Goal: Transaction & Acquisition: Obtain resource

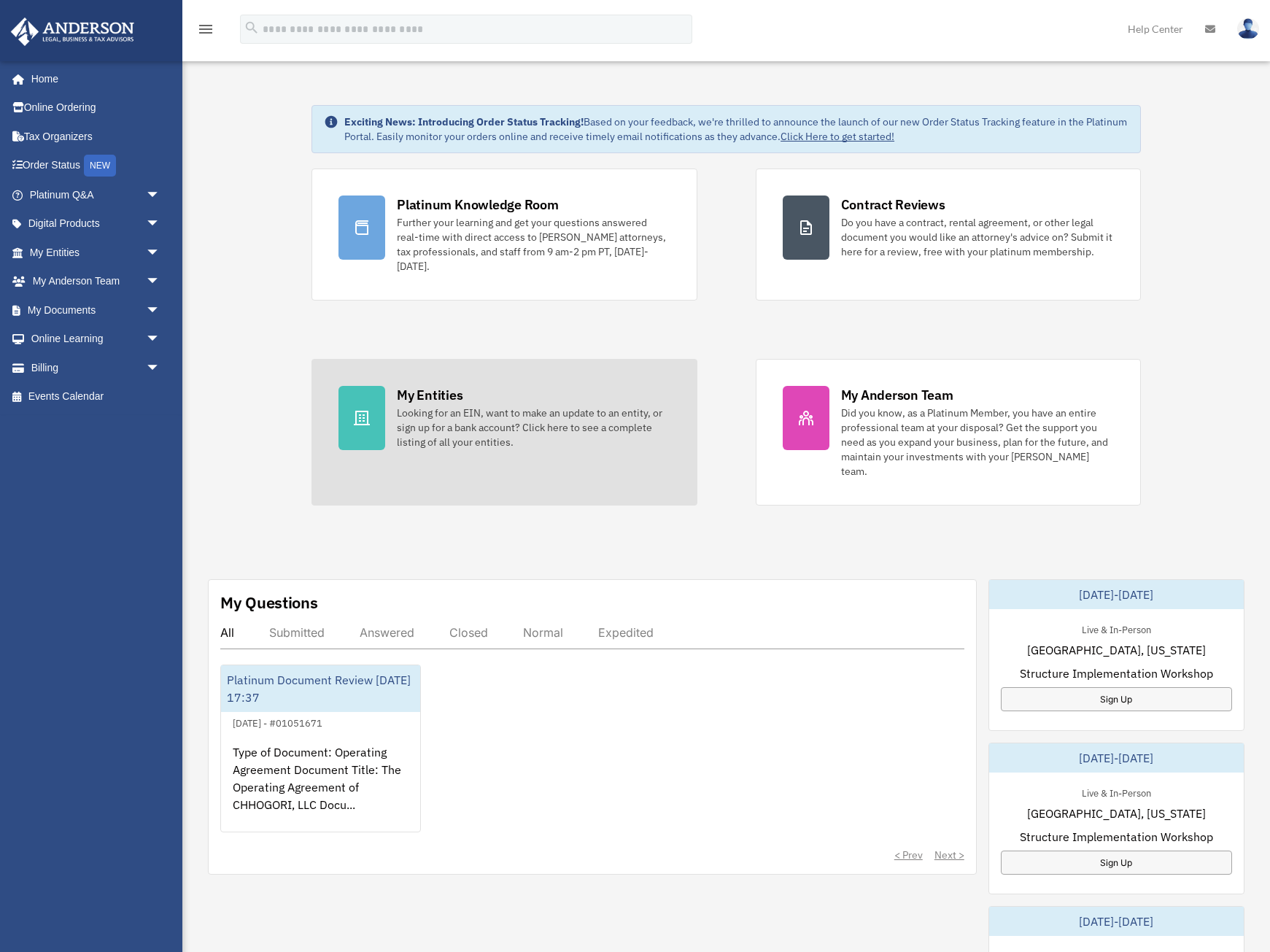
click at [366, 409] on icon at bounding box center [362, 417] width 17 height 17
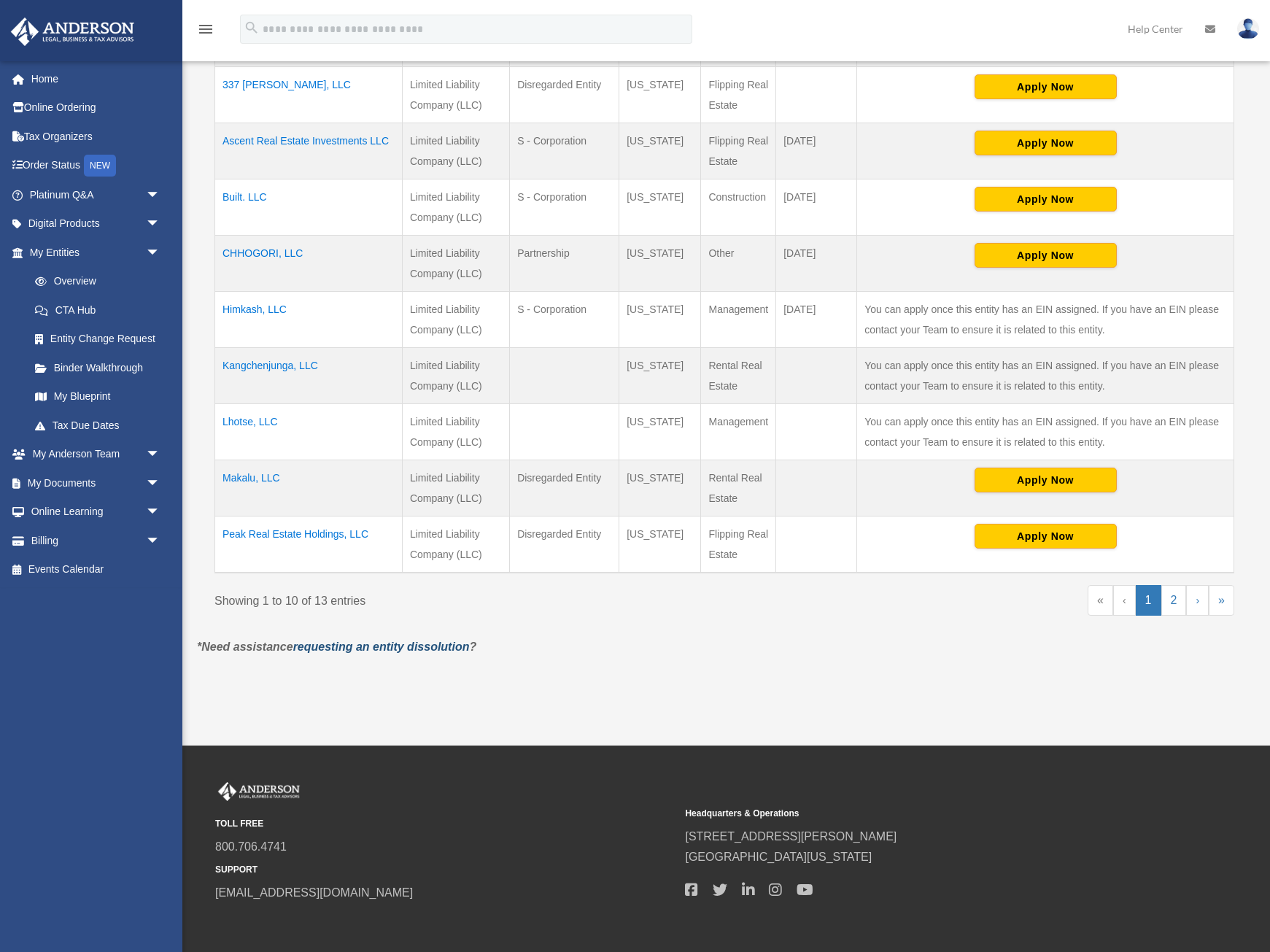
scroll to position [428, 0]
click at [331, 535] on td "Peak Real Estate Holdings, LLC" at bounding box center [309, 544] width 187 height 57
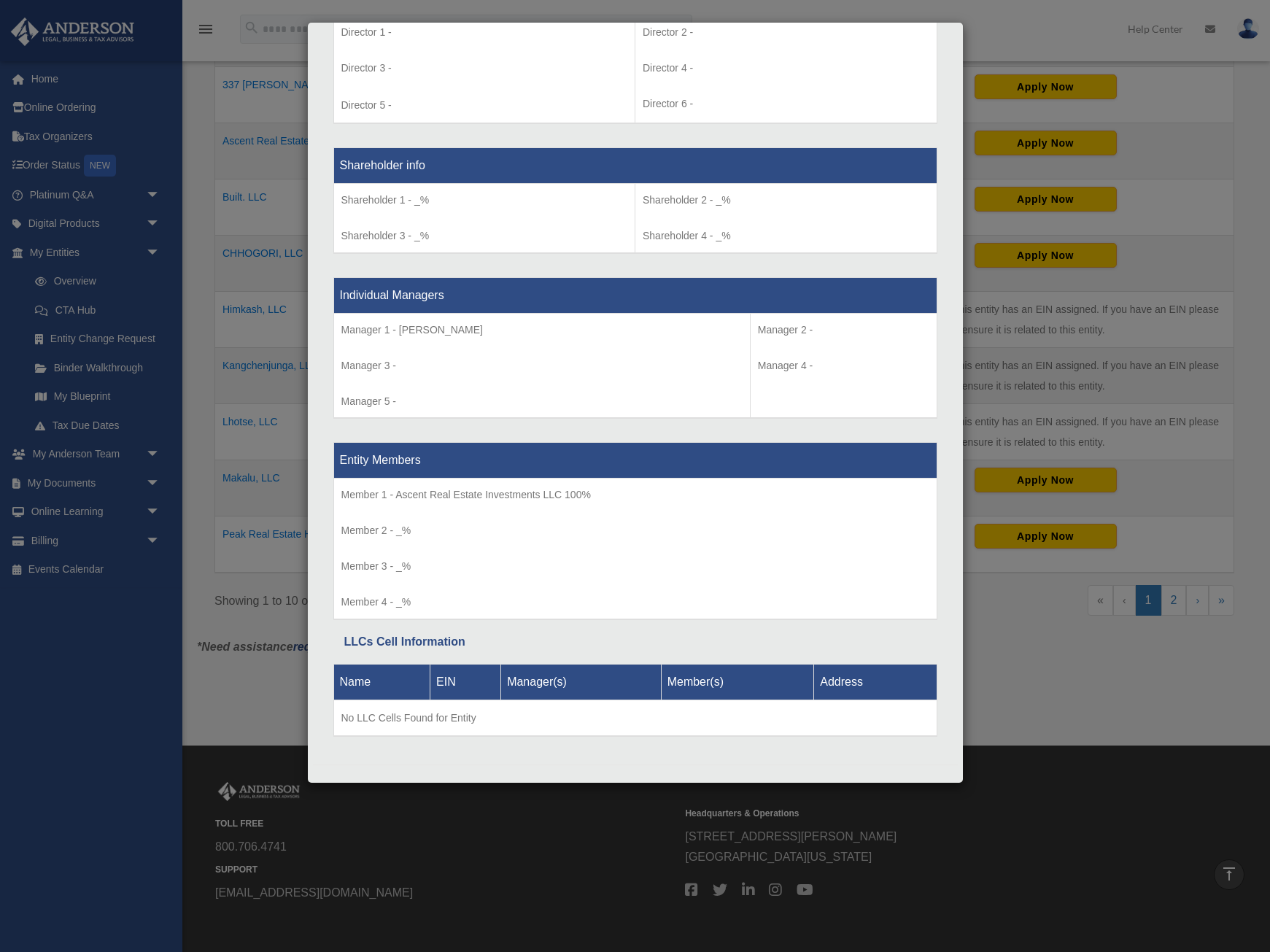
scroll to position [1117, 0]
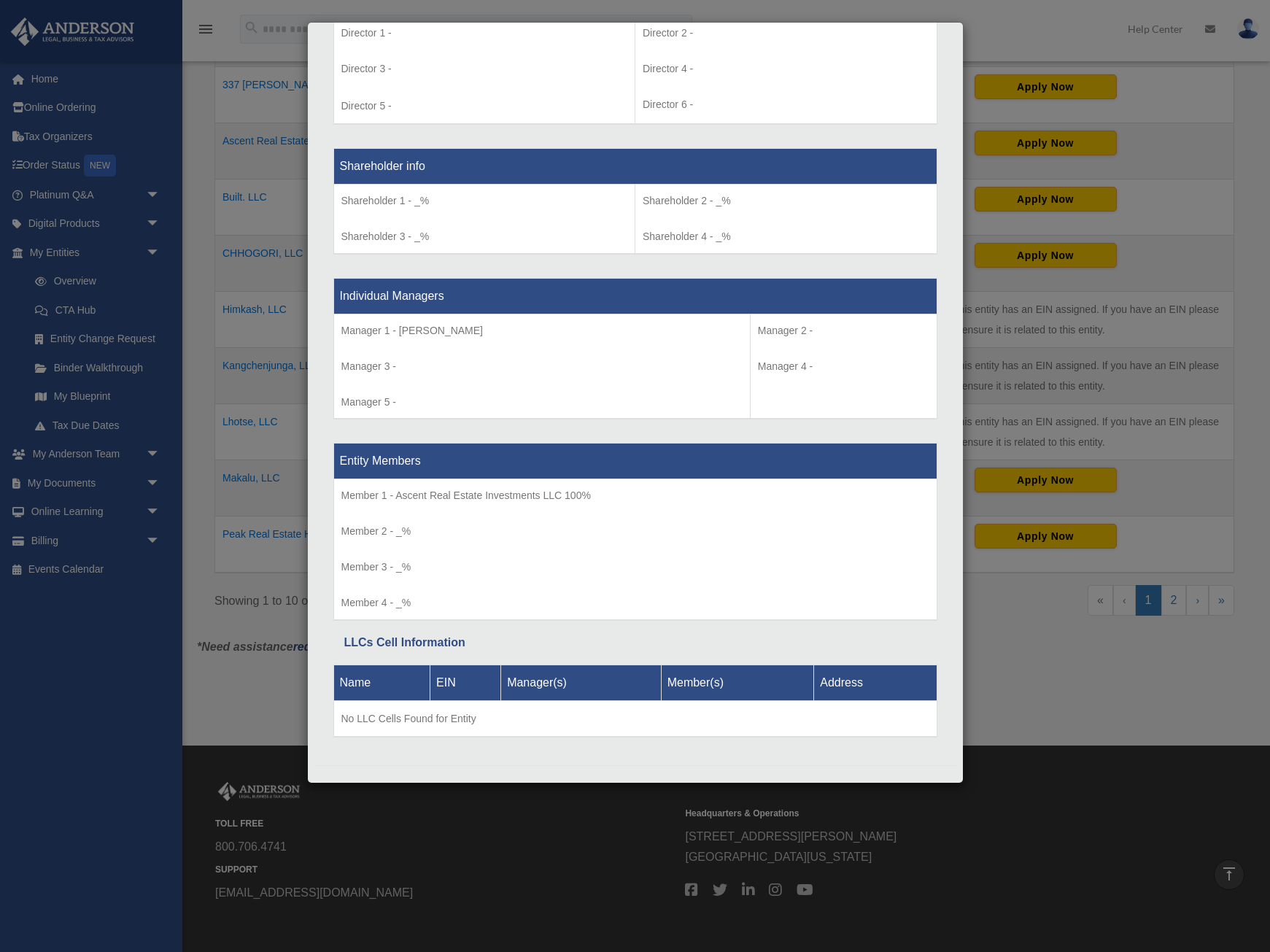
click at [1061, 30] on div "Details × Articles Sent Organizational Date" at bounding box center [635, 476] width 1270 height 952
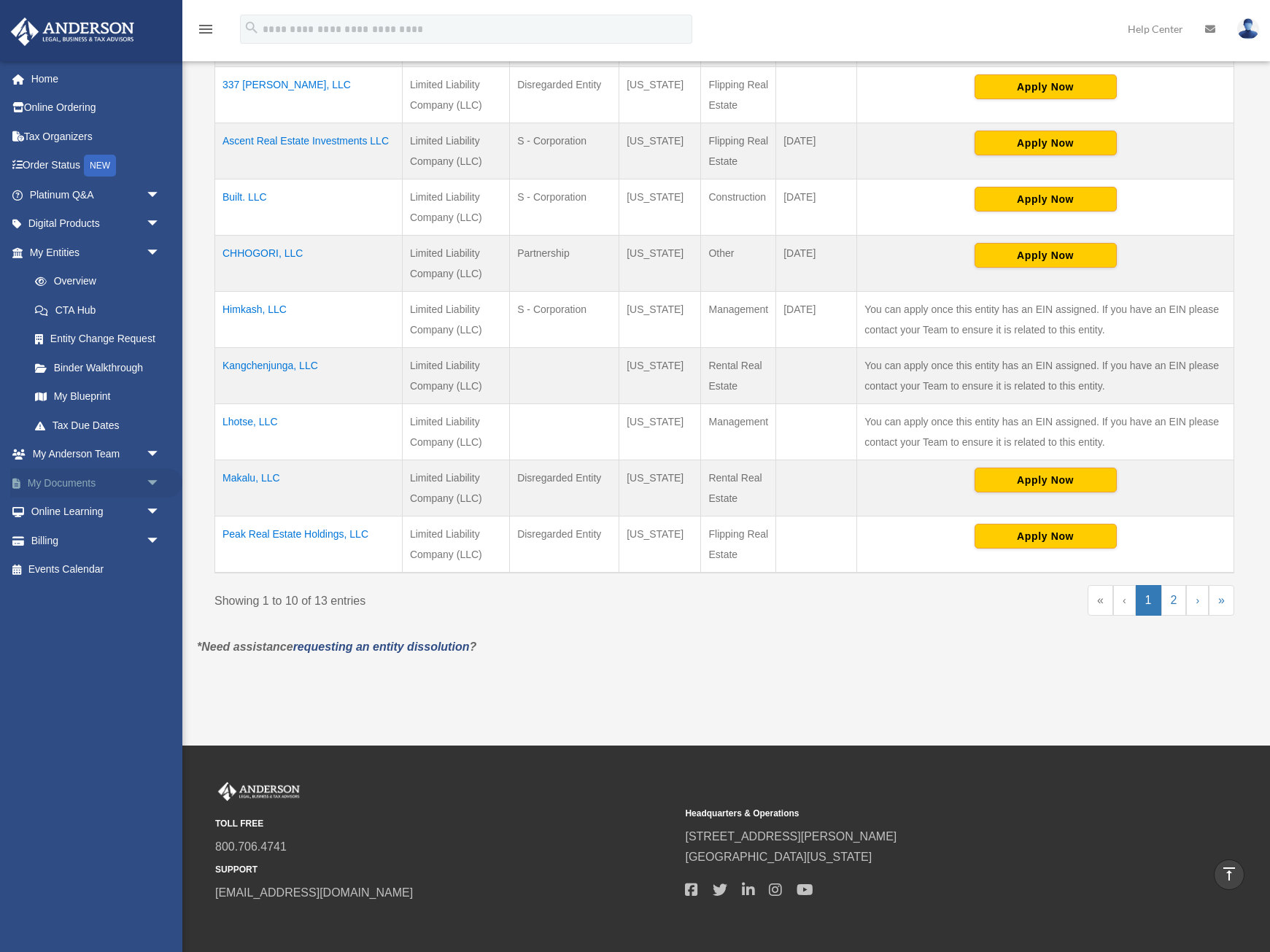
click at [85, 475] on link "My Documents arrow_drop_down" at bounding box center [97, 482] width 172 height 29
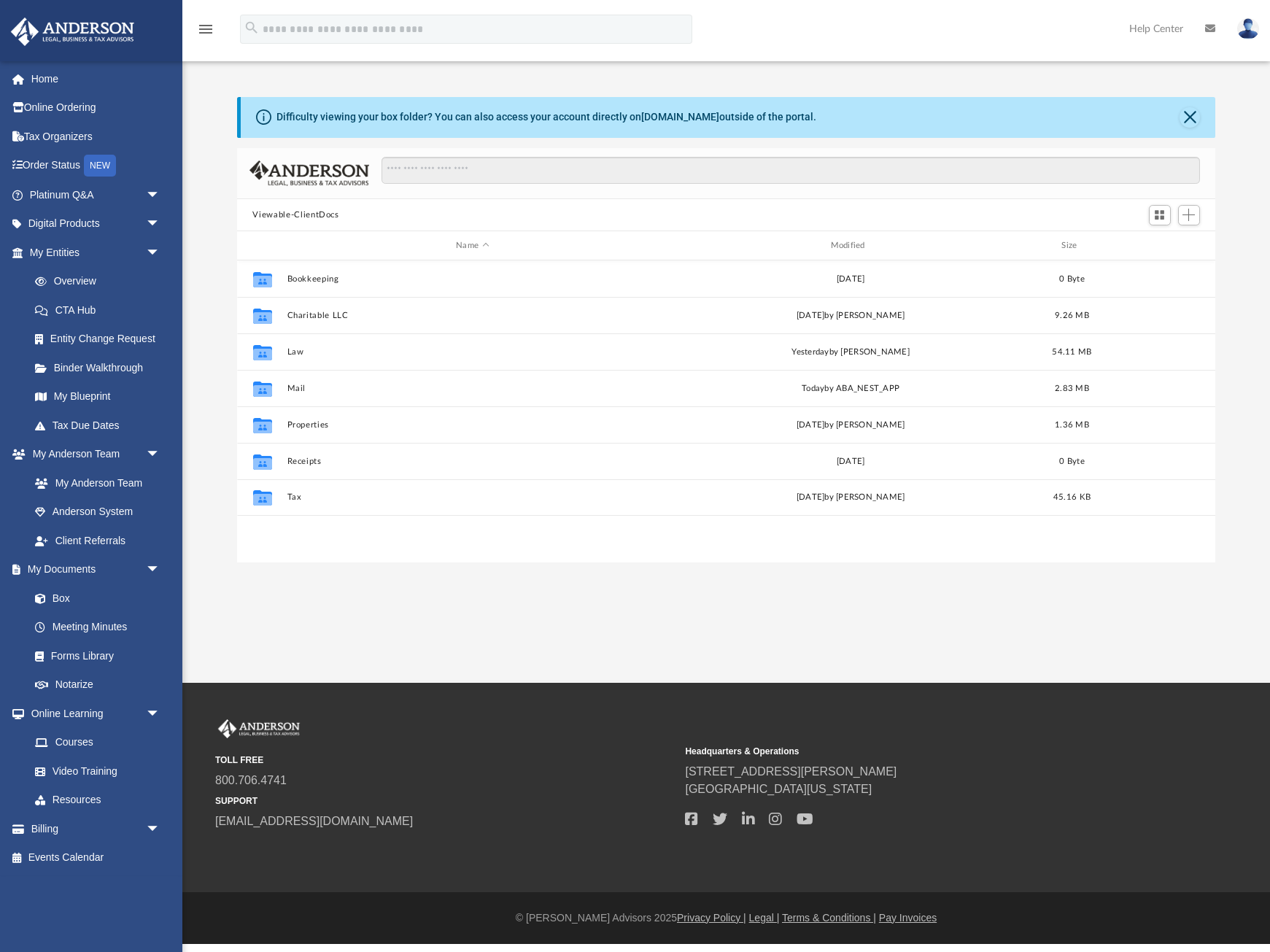
scroll to position [332, 979]
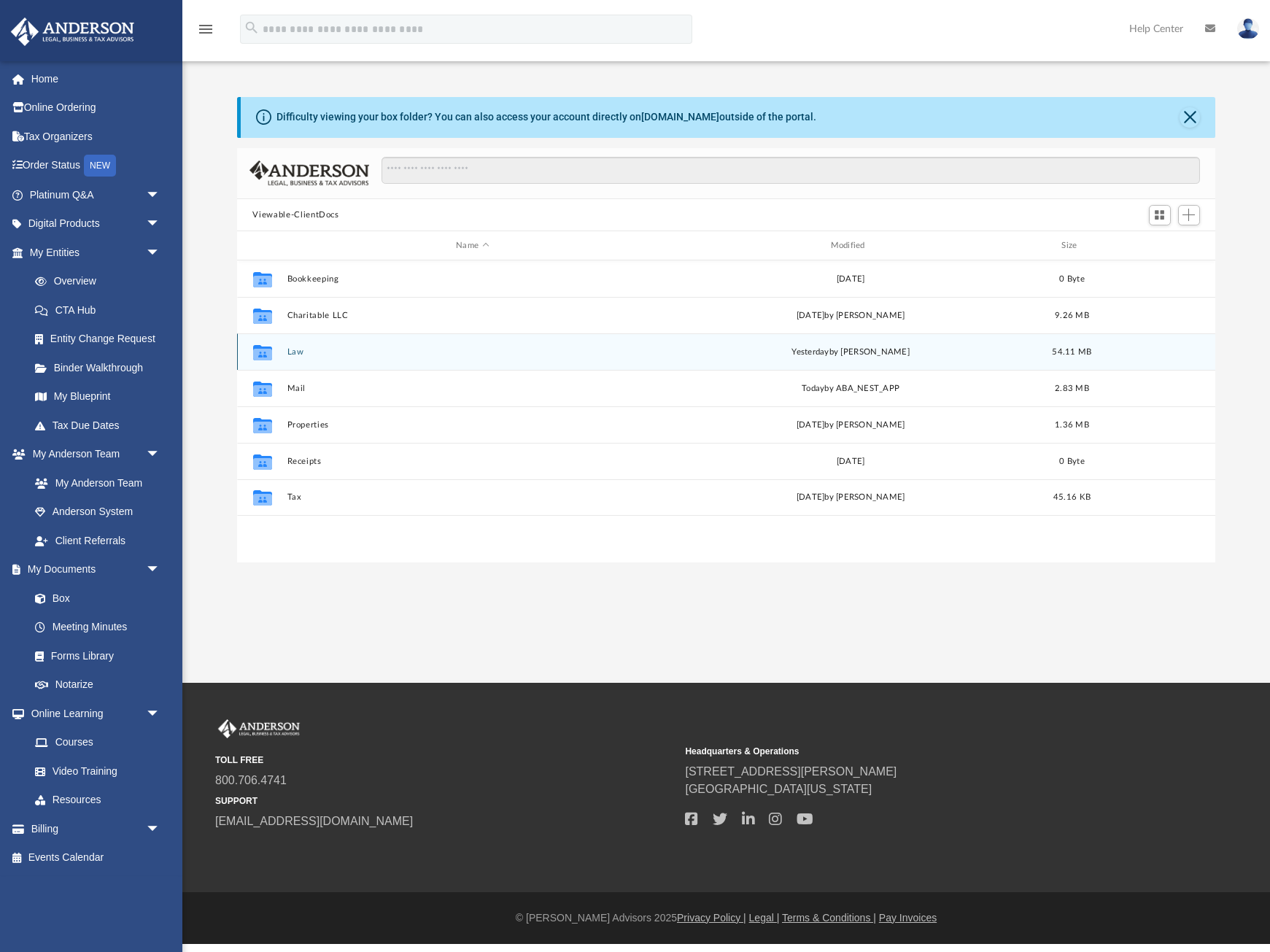
click at [293, 352] on button "Law" at bounding box center [473, 352] width 371 height 10
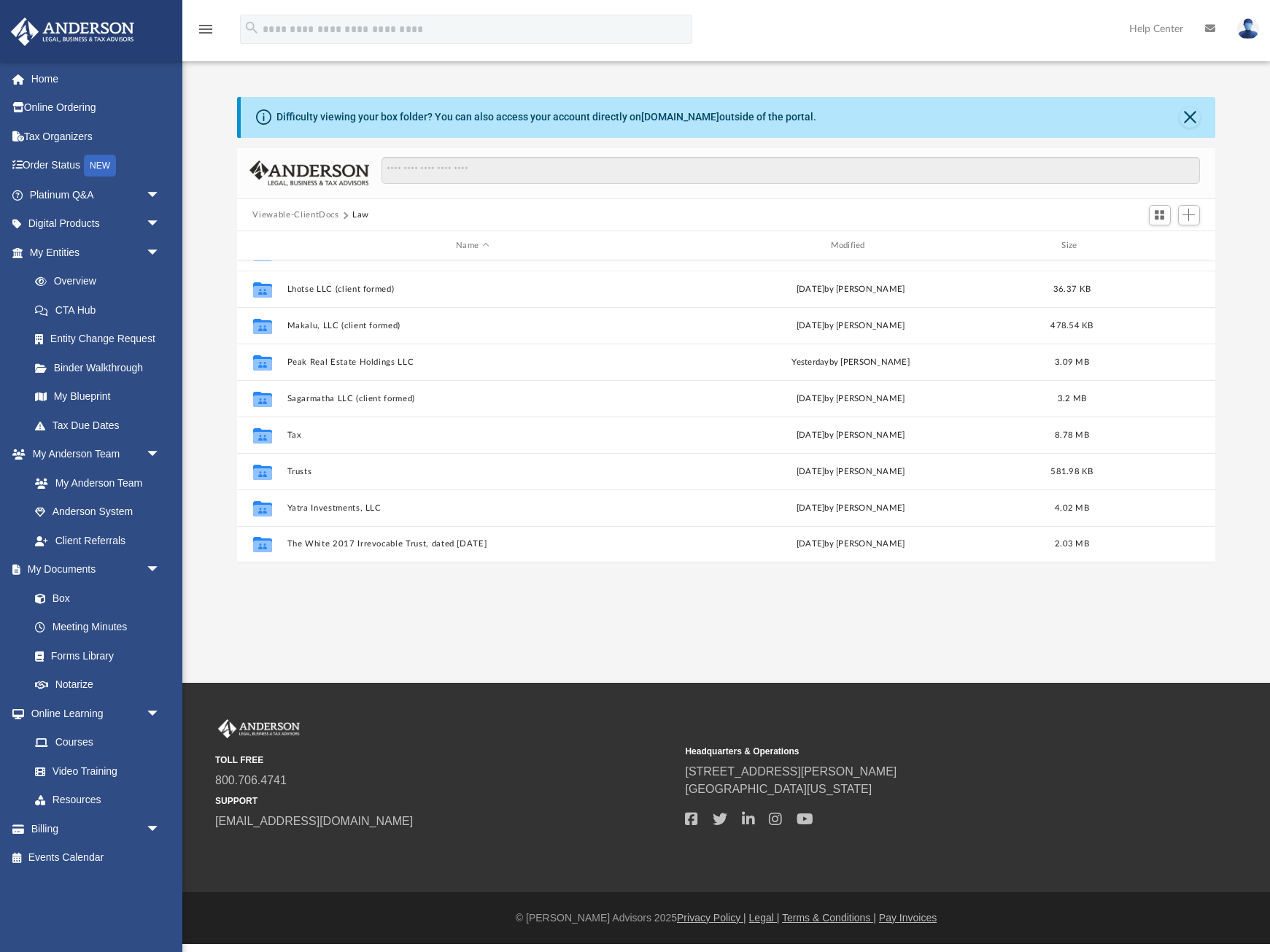
scroll to position [245, 0]
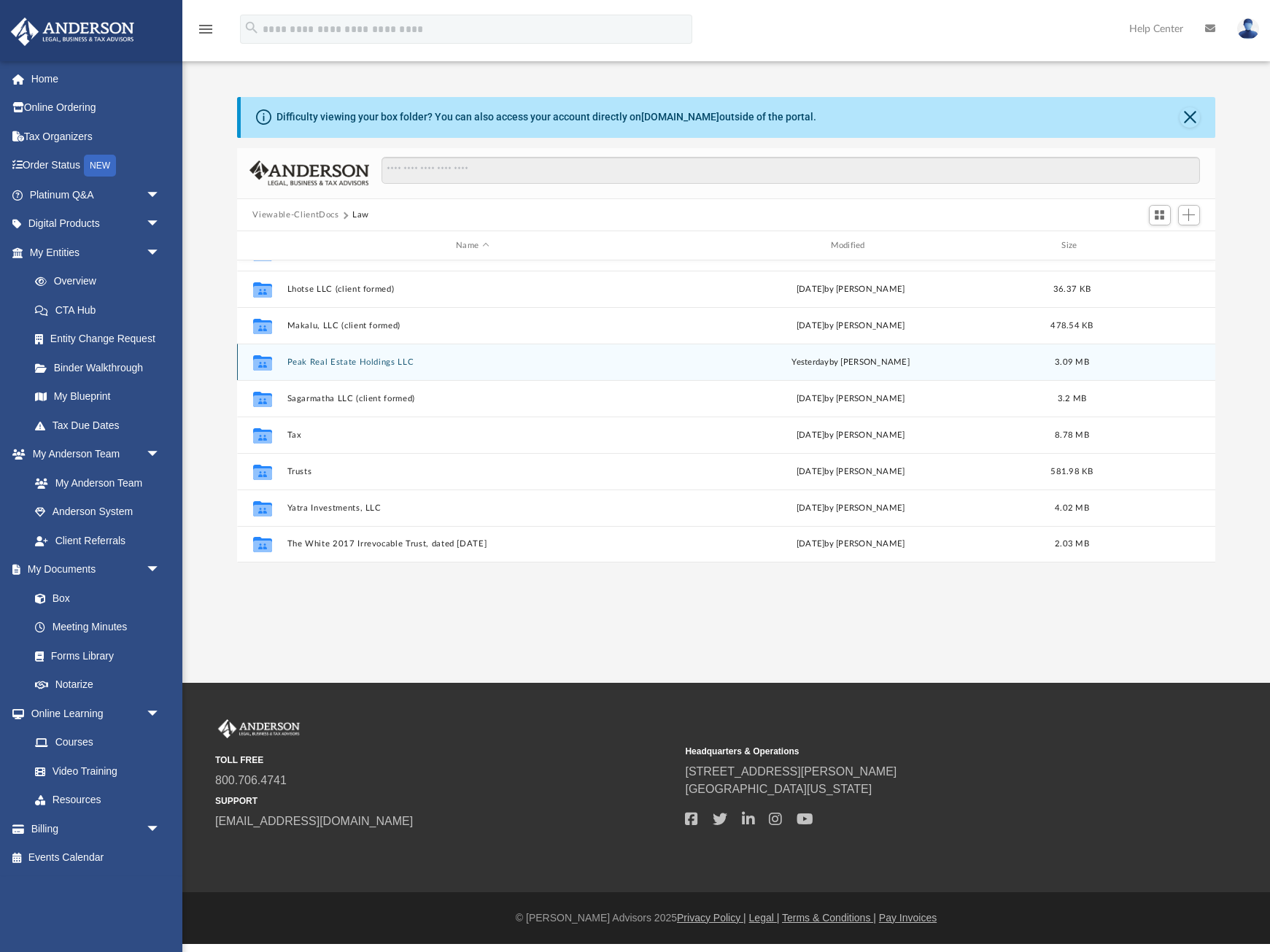
click at [336, 359] on button "Peak Real Estate Holdings LLC" at bounding box center [473, 362] width 371 height 10
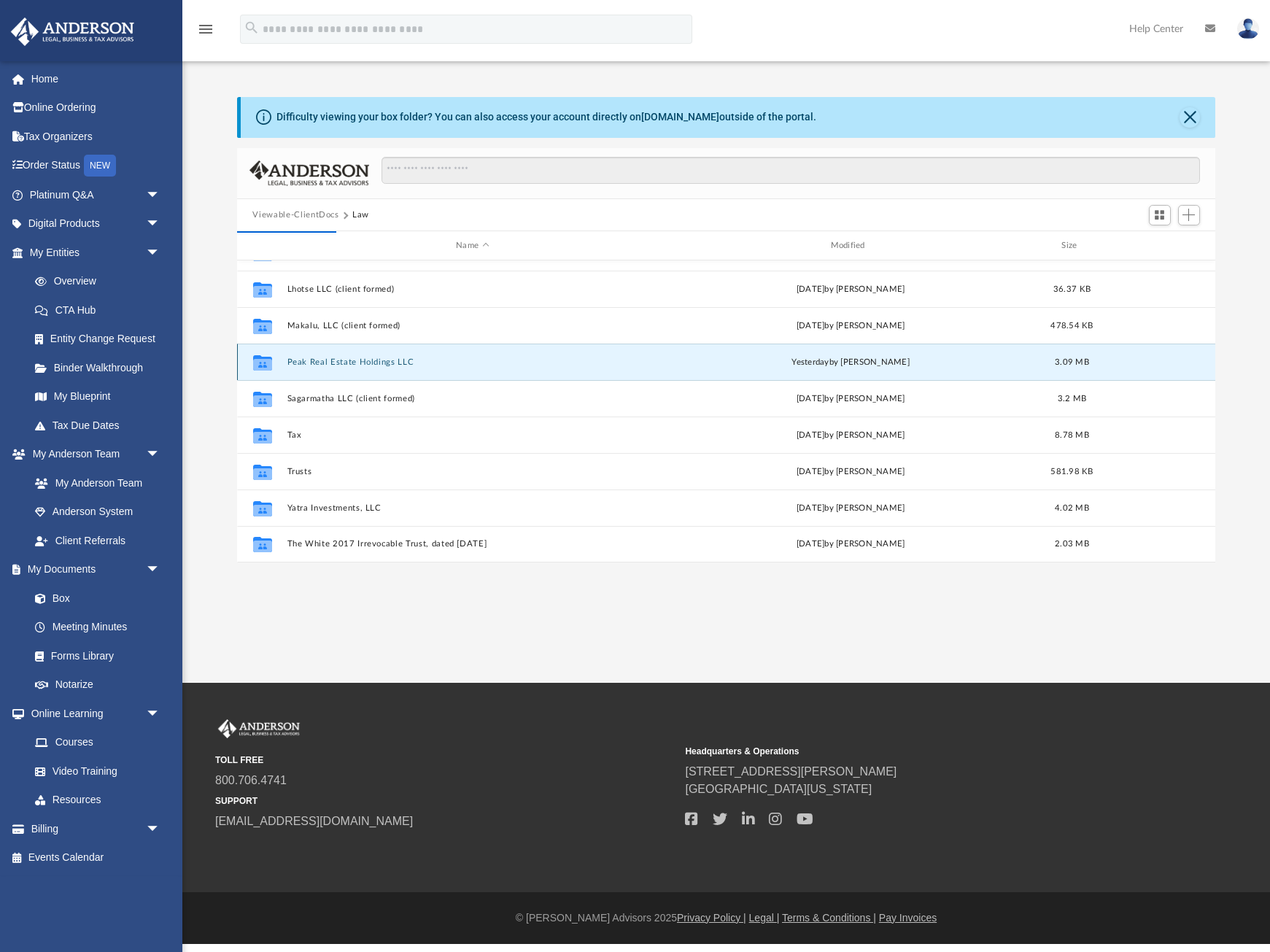
scroll to position [0, 0]
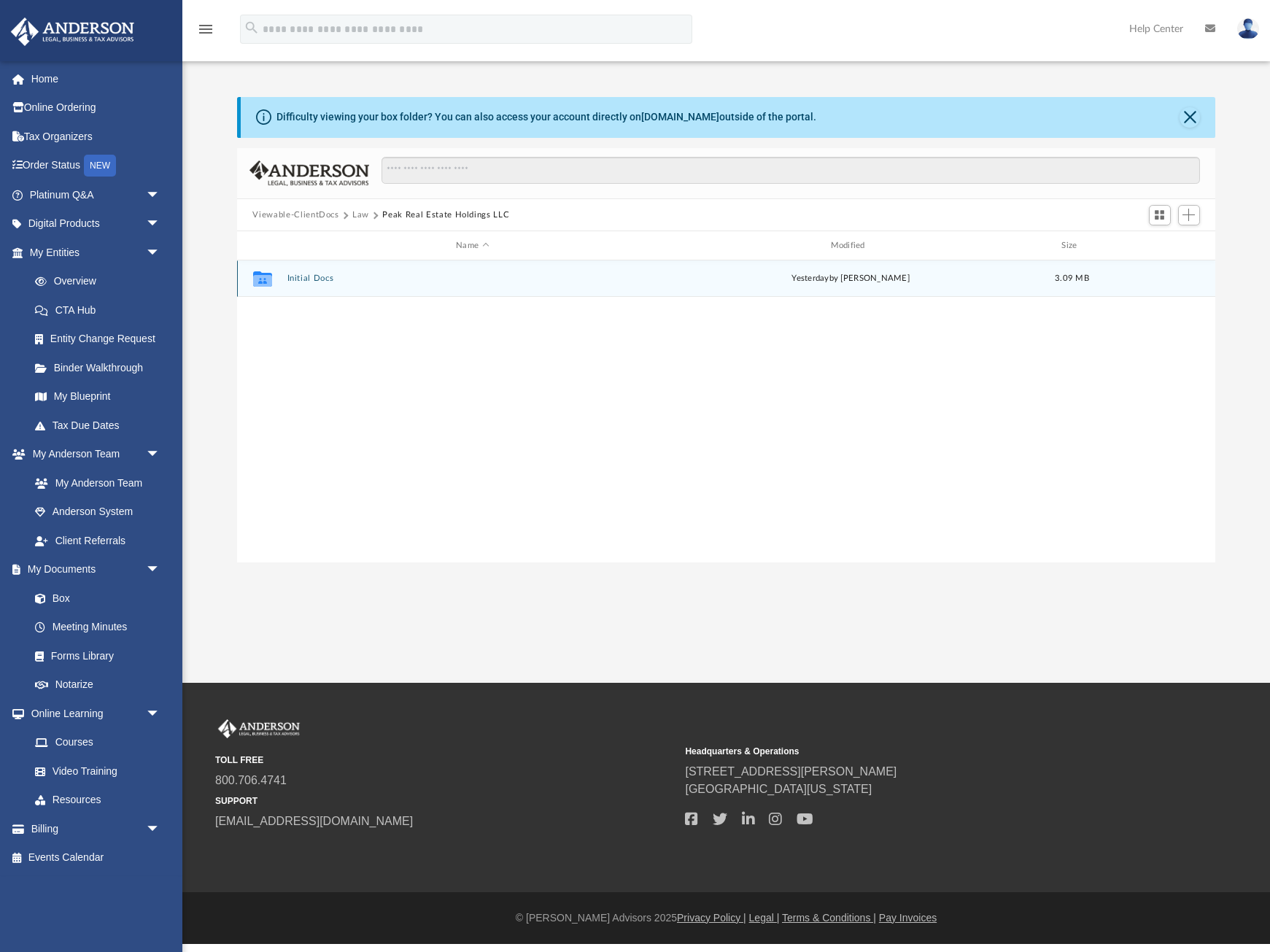
click at [314, 279] on button "Initial Docs" at bounding box center [473, 279] width 371 height 10
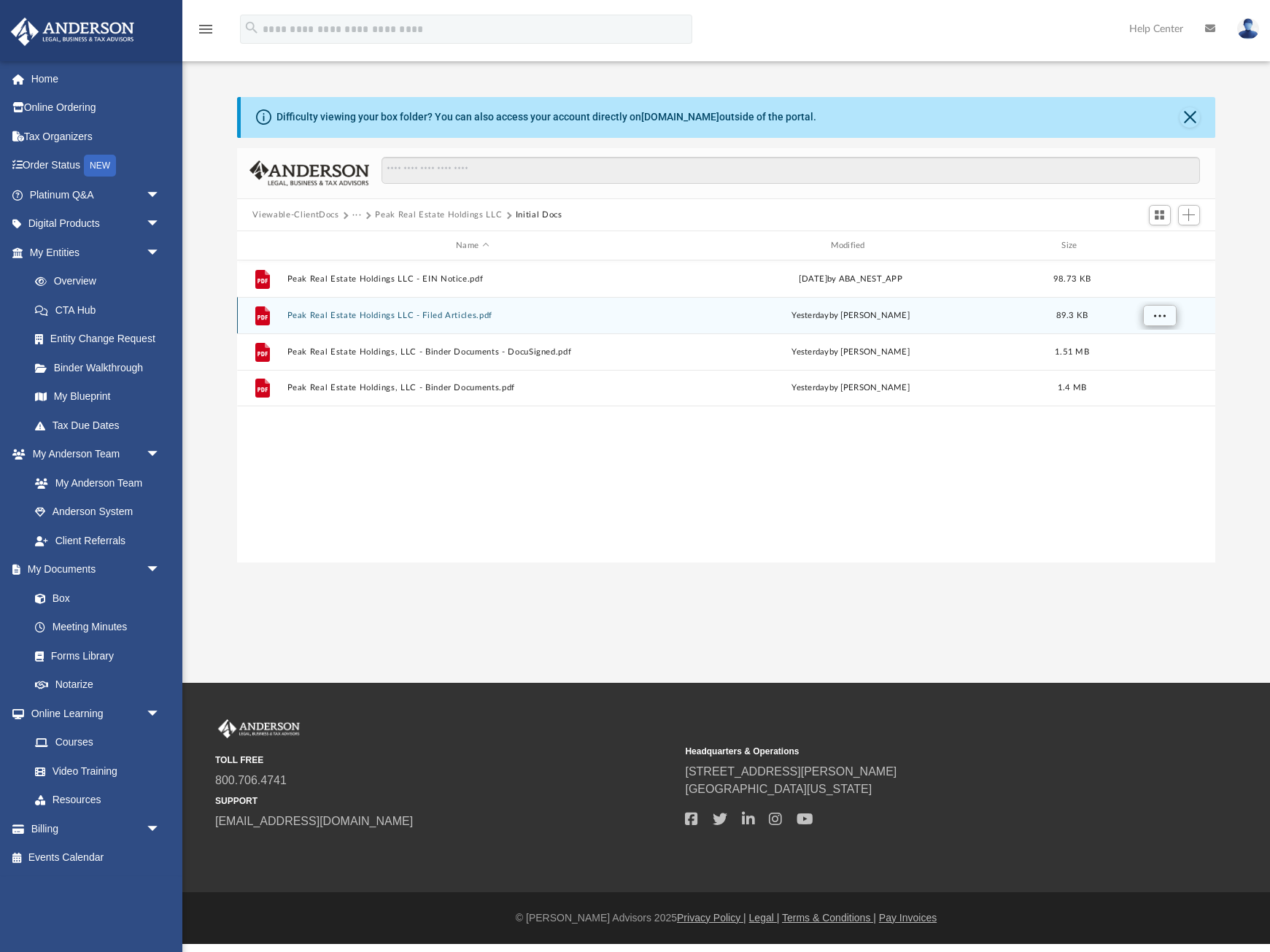
click at [1159, 319] on span "More options" at bounding box center [1159, 316] width 11 height 8
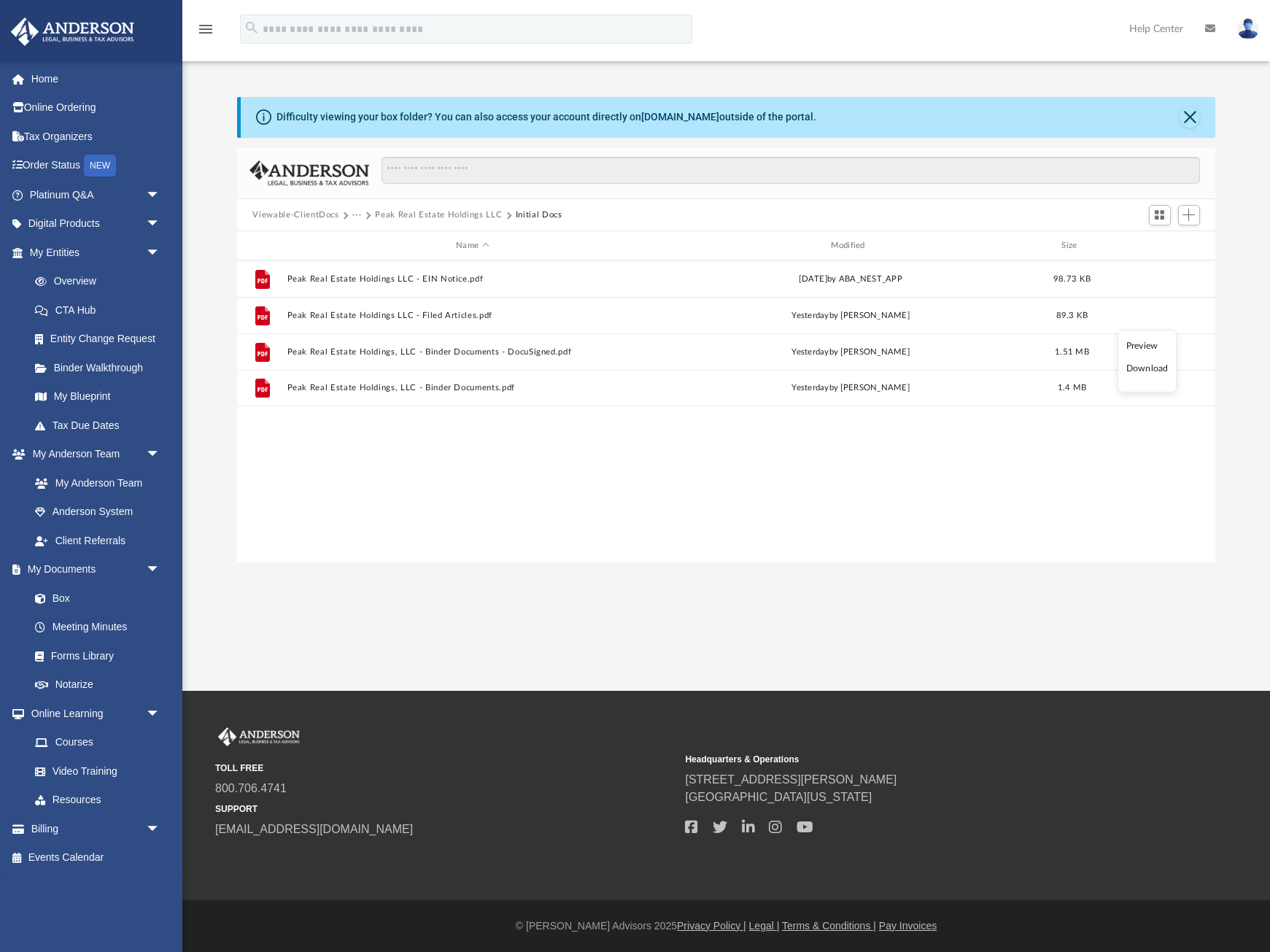
click at [1151, 368] on li "Download" at bounding box center [1148, 368] width 42 height 15
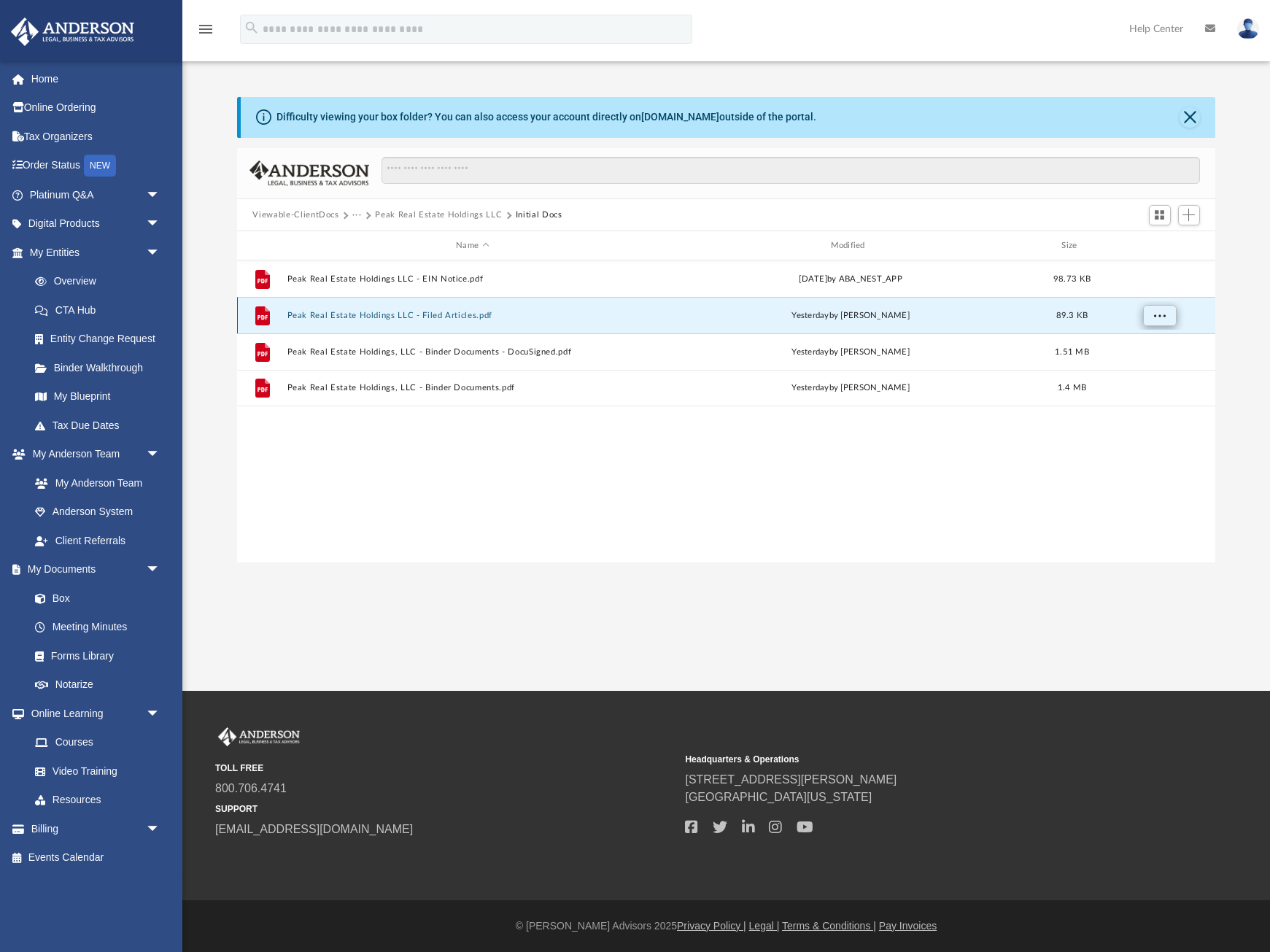
click at [1166, 322] on button "More options" at bounding box center [1159, 316] width 33 height 22
